Goal: Find contact information: Find contact information

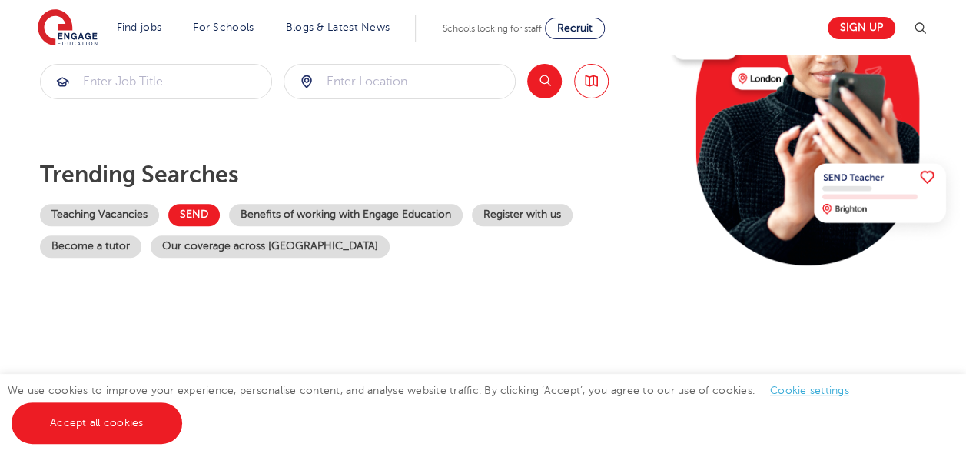
scroll to position [229, 0]
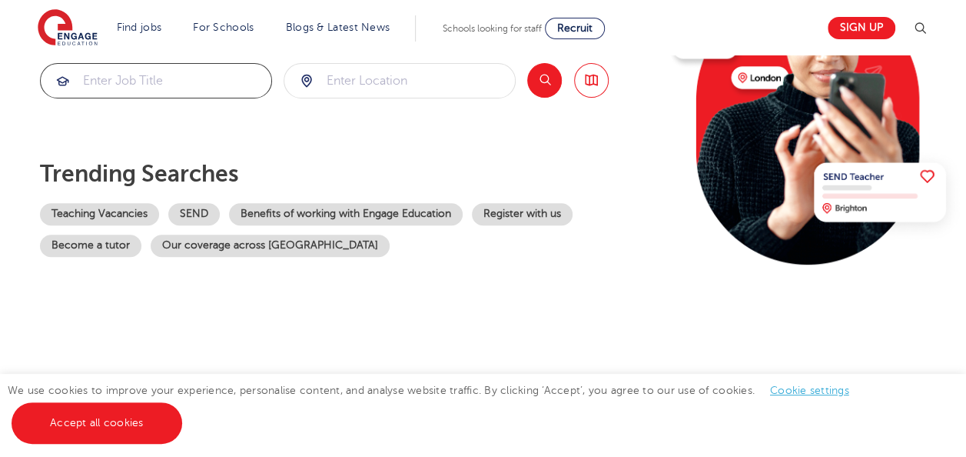
click at [132, 85] on input "search" at bounding box center [156, 81] width 231 height 34
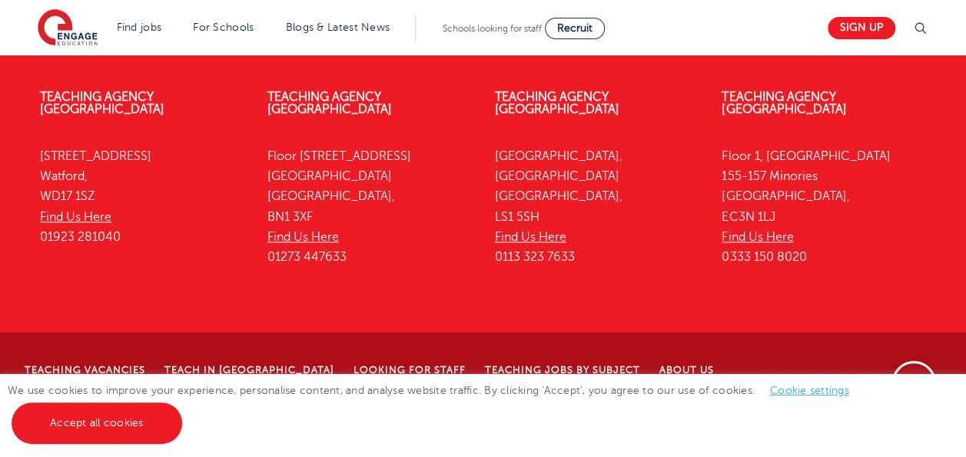
scroll to position [3565, 0]
drag, startPoint x: 725, startPoint y: 277, endPoint x: 813, endPoint y: 271, distance: 88.6
click at [813, 267] on p "Floor 1, Portsoken House 155-157 Minories London, EC3N 1LJ Find Us Here 0333 15…" at bounding box center [824, 206] width 204 height 121
copy p "0333 150 8020"
click at [895, 148] on div "Teaching Agency London Floor 1, Portsoken House 155-157 Minories London, EC3N 1…" at bounding box center [824, 181] width 228 height 227
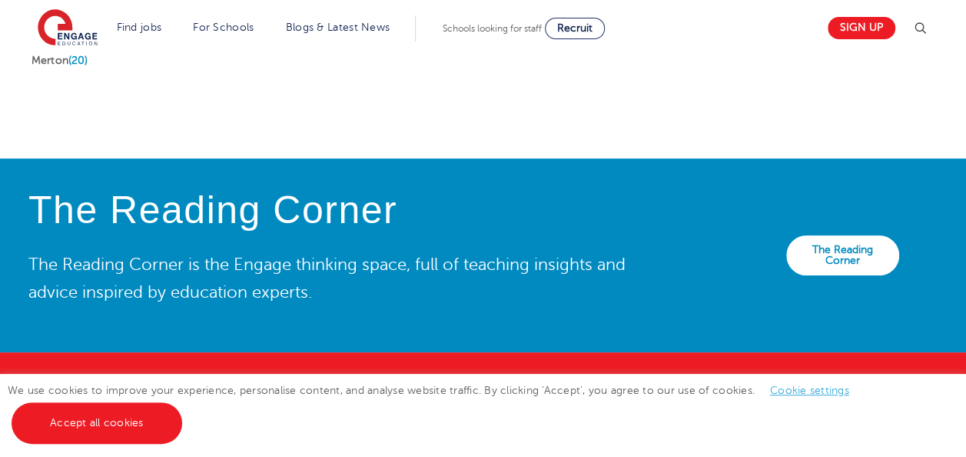
scroll to position [3030, 0]
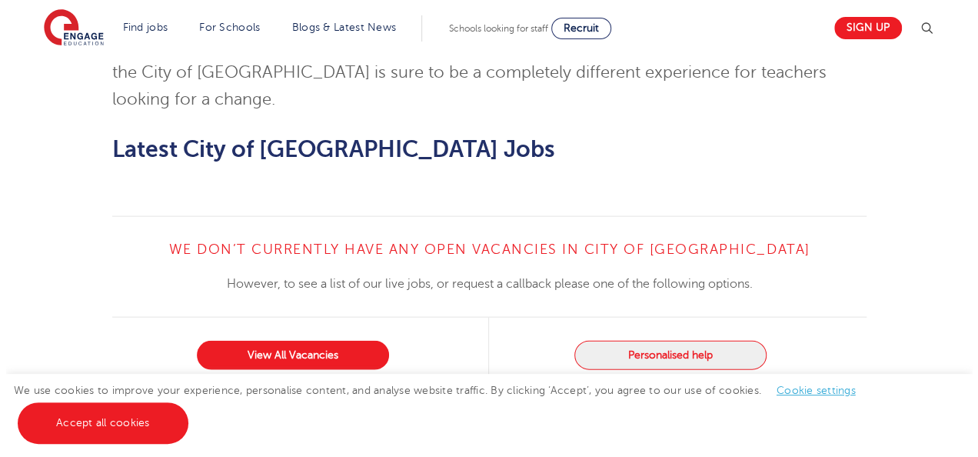
scroll to position [1488, 0]
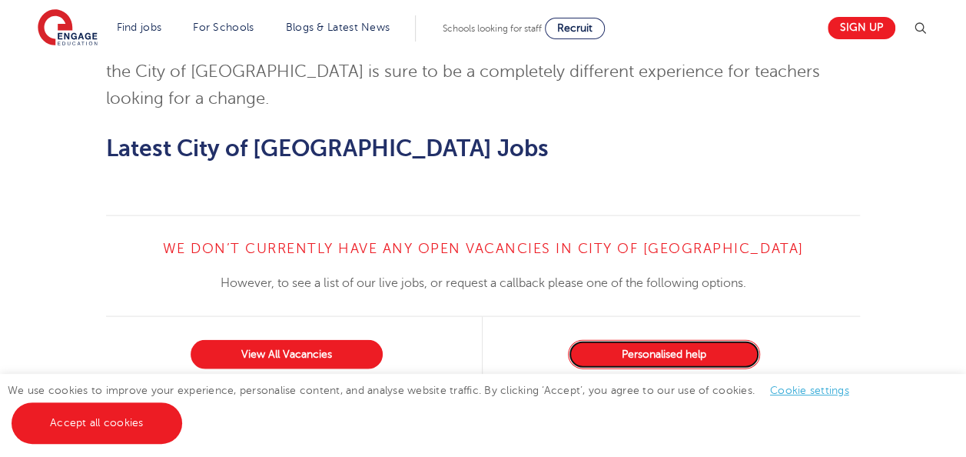
click at [625, 340] on button "Personalised help" at bounding box center [664, 354] width 192 height 29
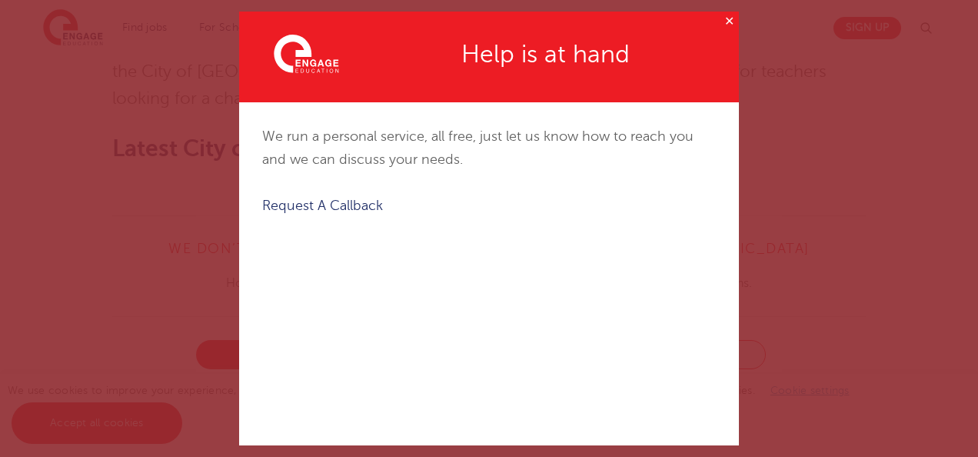
scroll to position [105, 0]
